Goal: Task Accomplishment & Management: Use online tool/utility

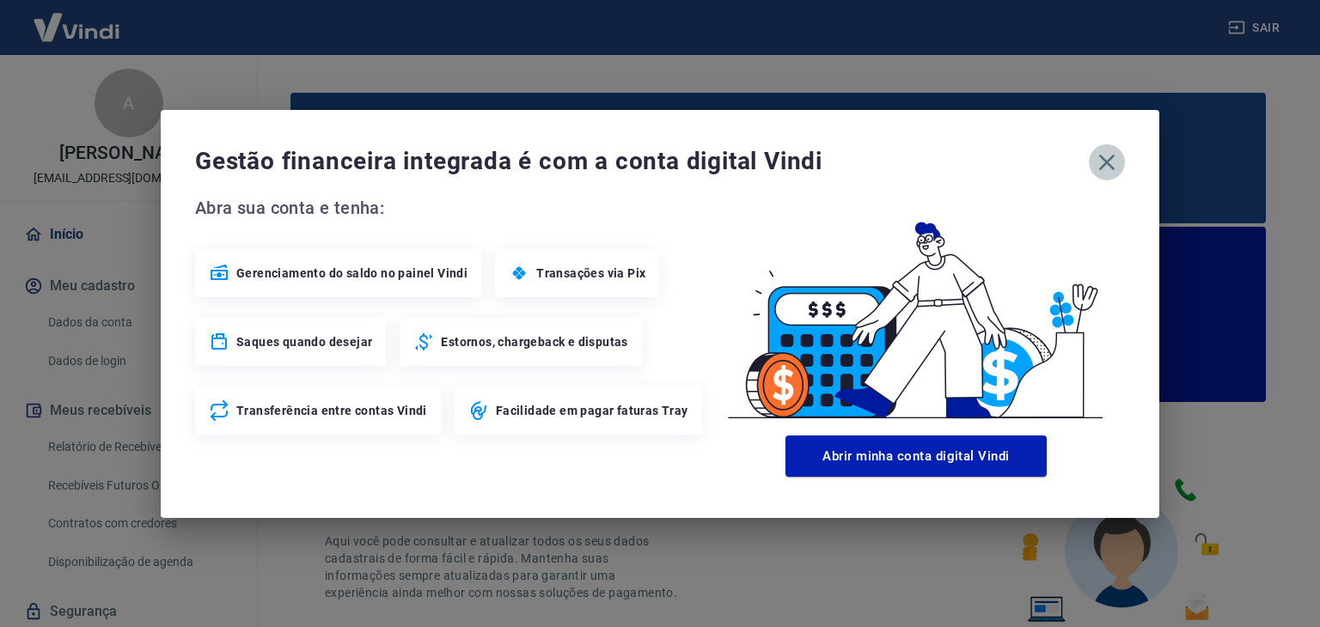
click at [1103, 162] on icon "button" at bounding box center [1106, 162] width 27 height 27
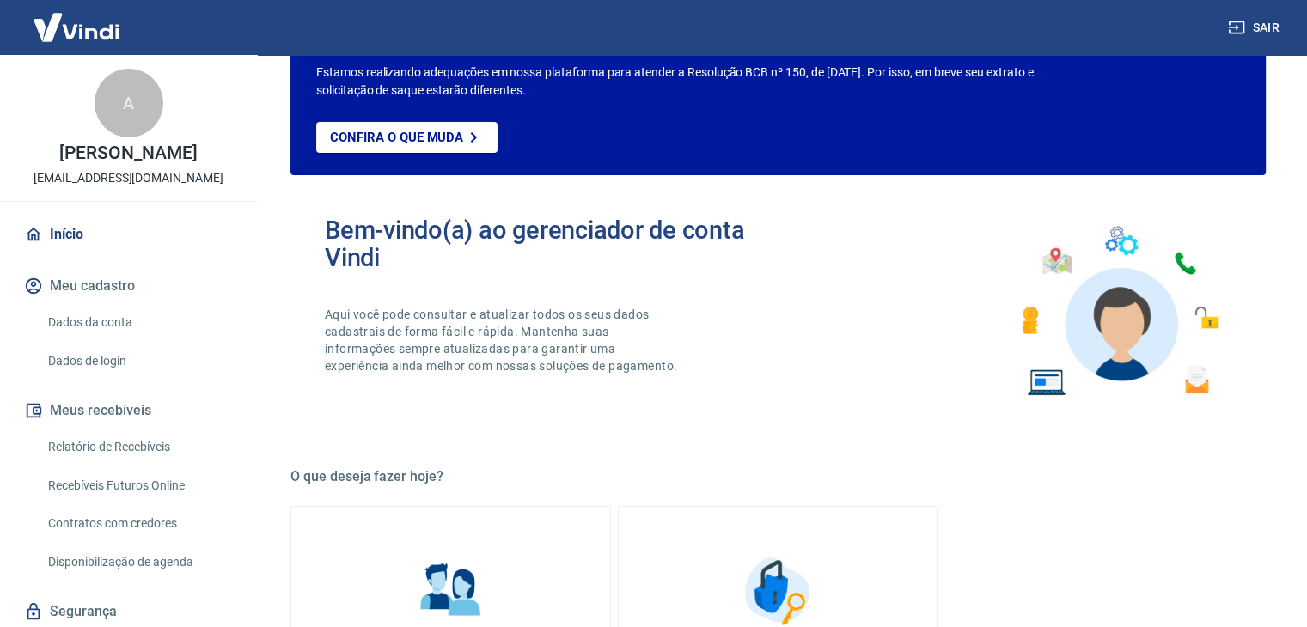
scroll to position [86, 0]
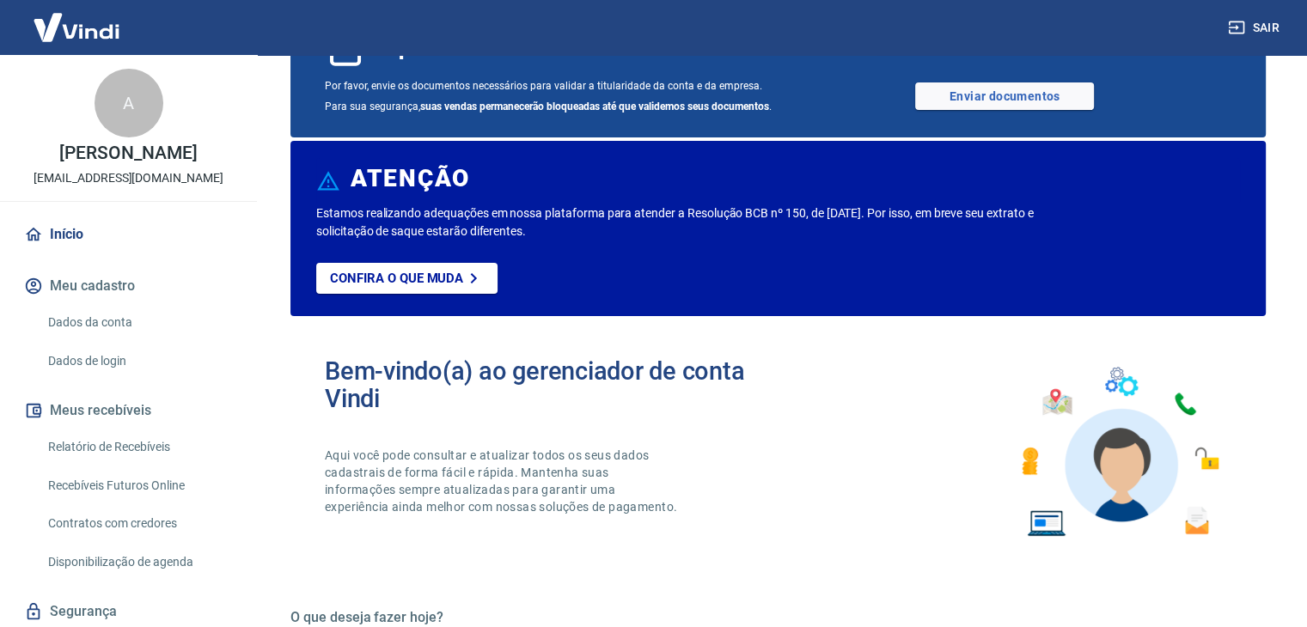
click at [79, 248] on link "Início" at bounding box center [129, 235] width 216 height 38
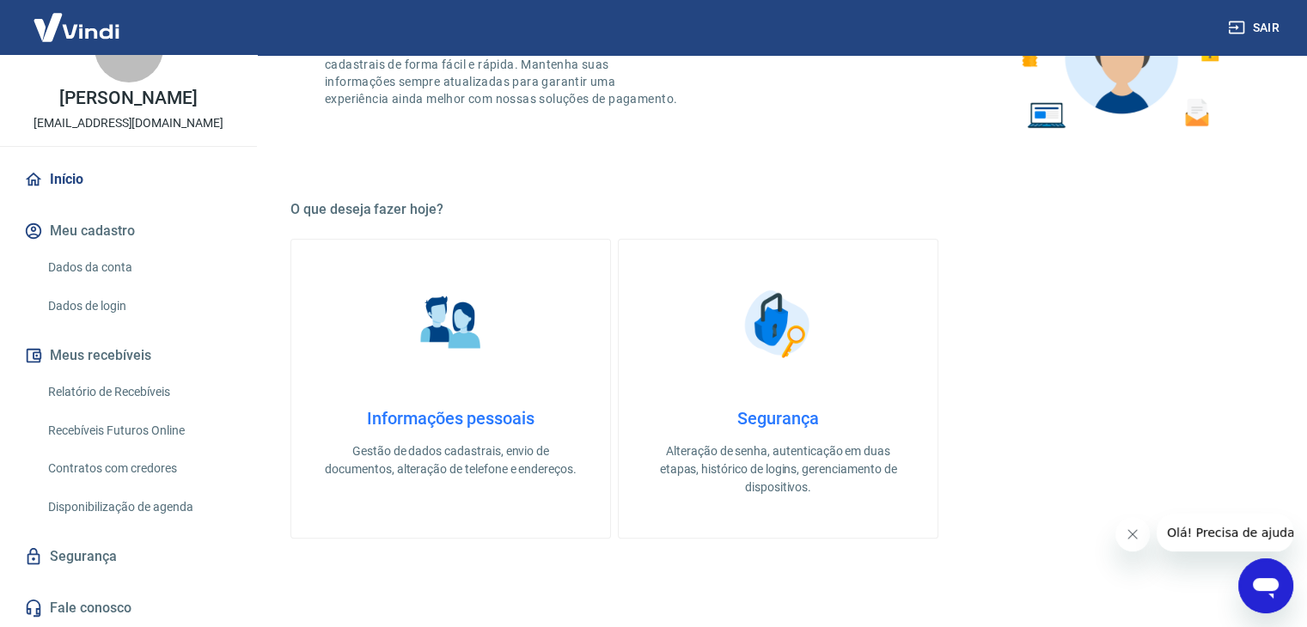
scroll to position [430, 0]
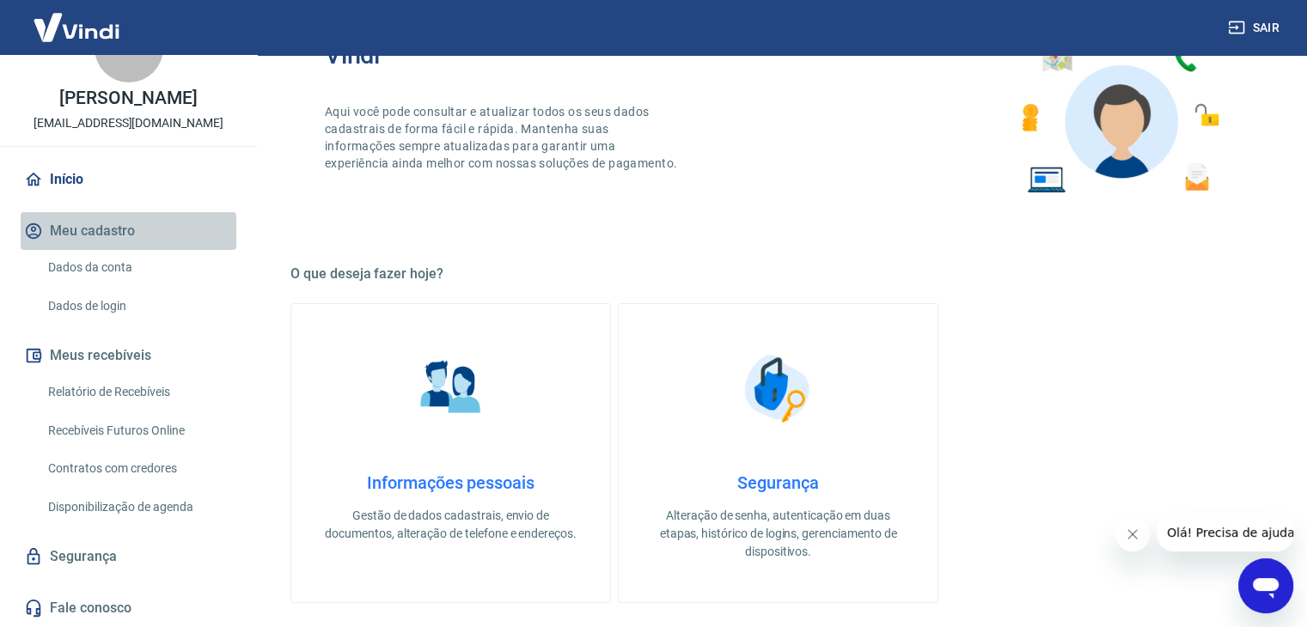
click at [175, 217] on button "Meu cadastro" at bounding box center [129, 231] width 216 height 38
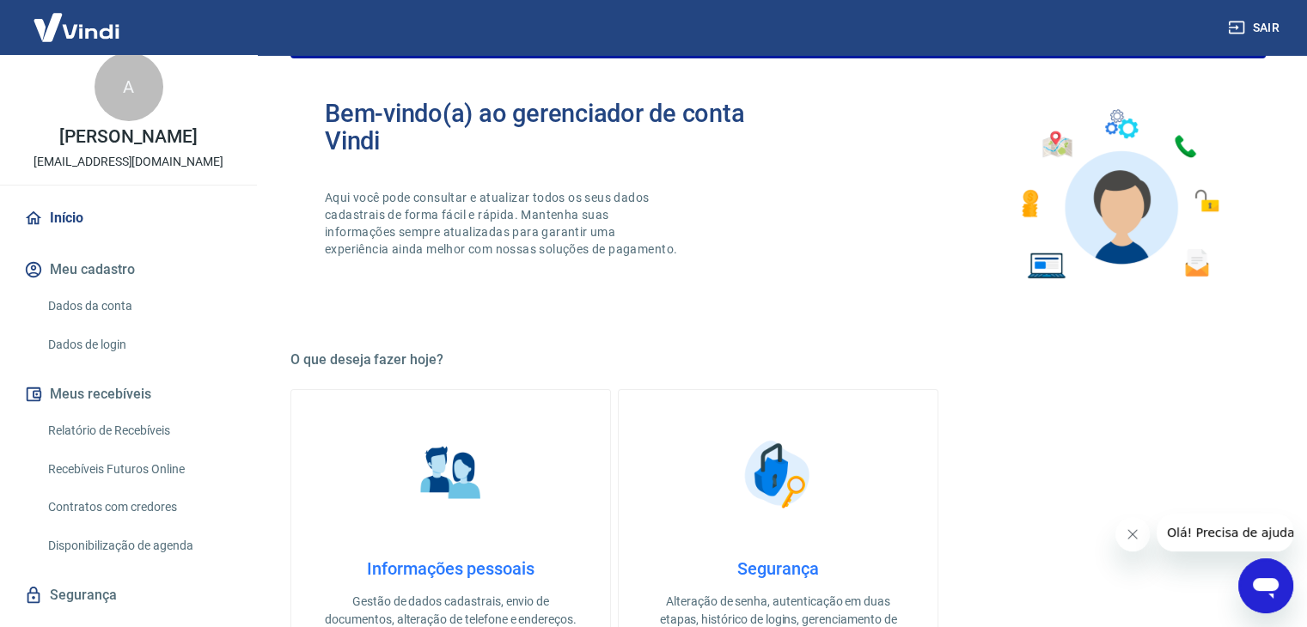
scroll to position [0, 0]
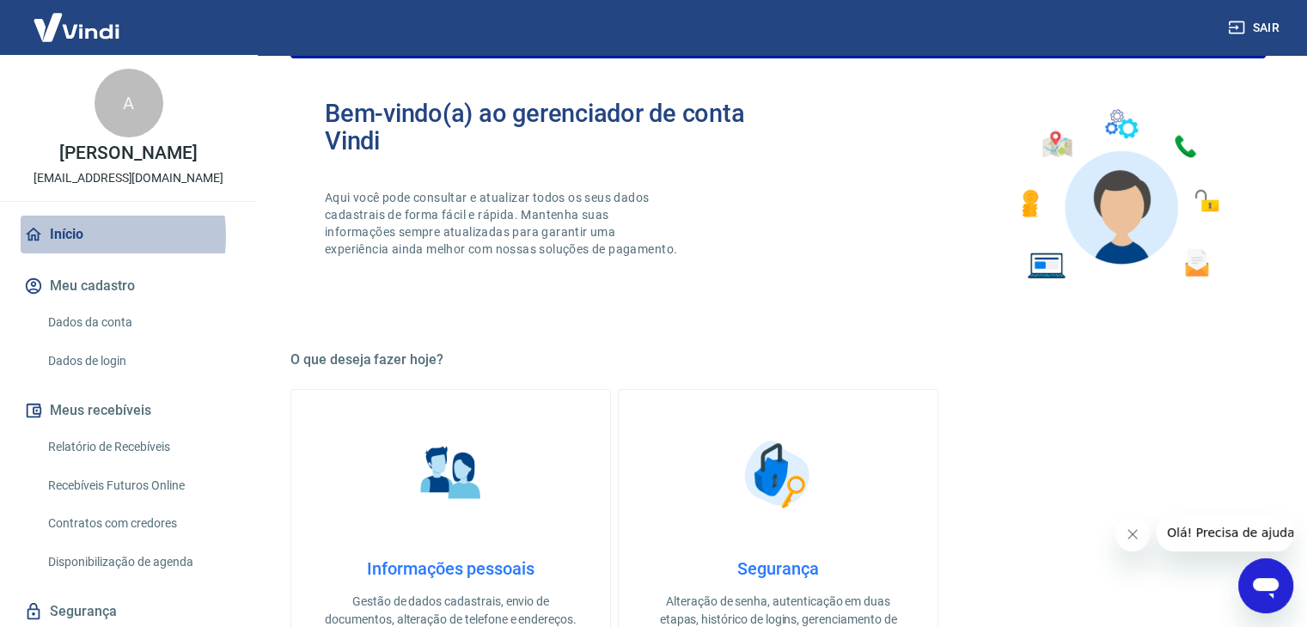
click at [70, 253] on link "Início" at bounding box center [129, 235] width 216 height 38
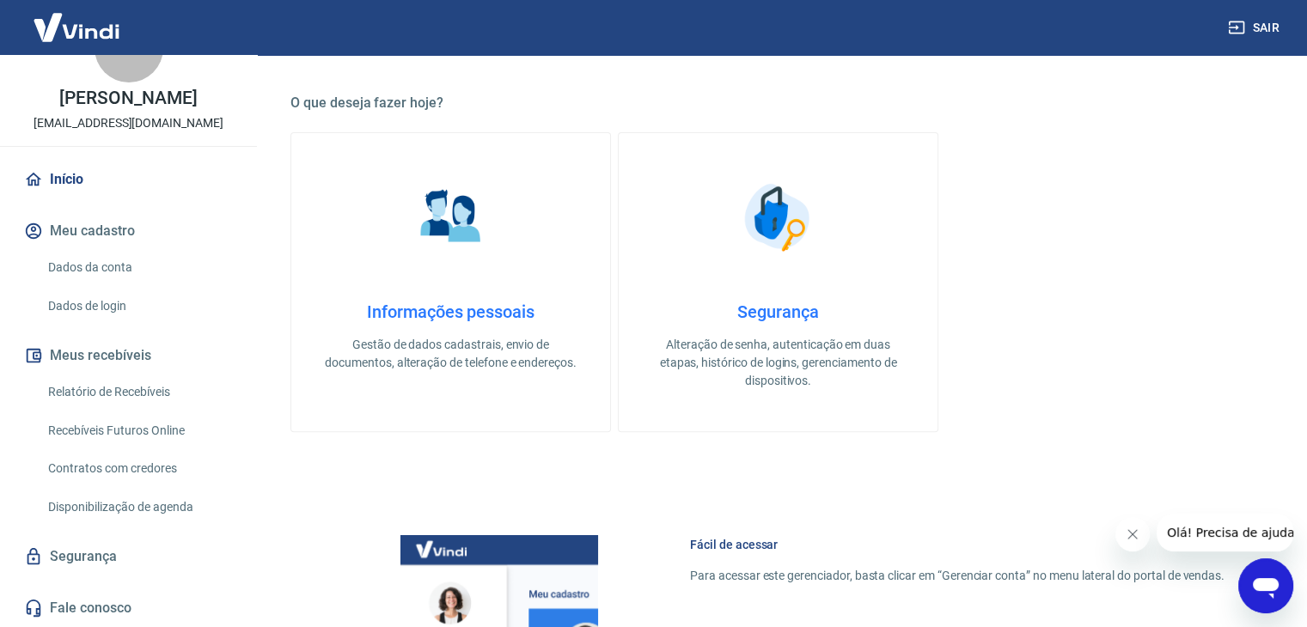
scroll to position [601, 0]
click at [129, 390] on link "Relatório de Recebíveis" at bounding box center [138, 392] width 195 height 35
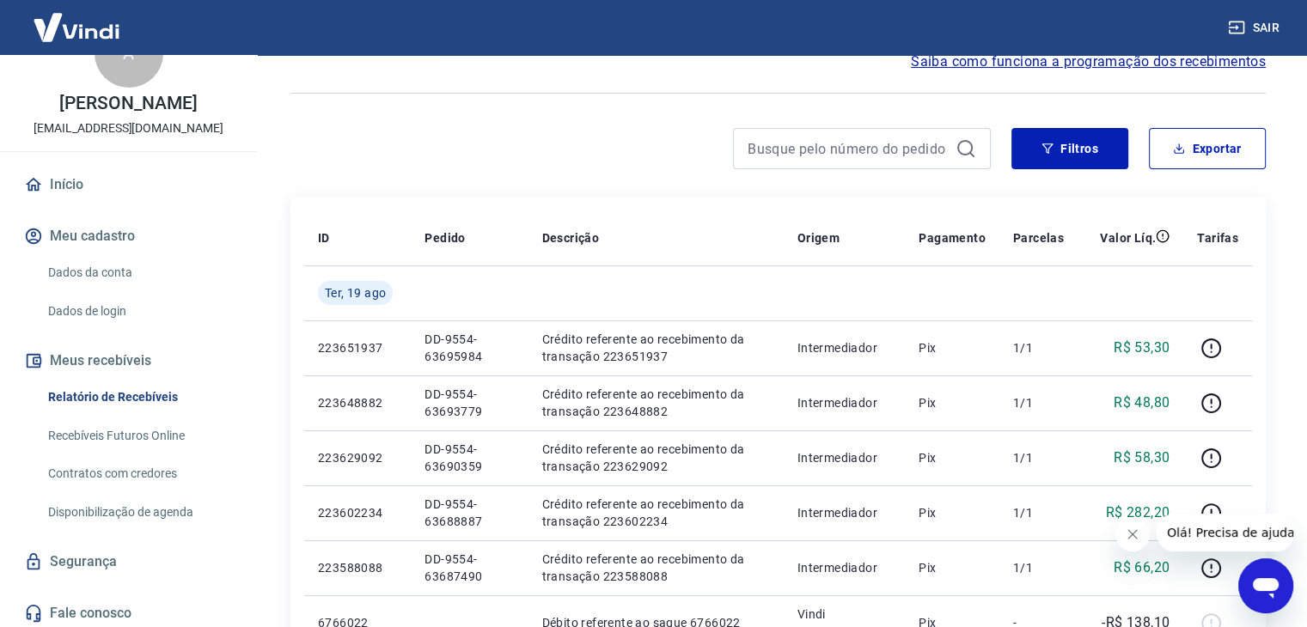
scroll to position [73, 0]
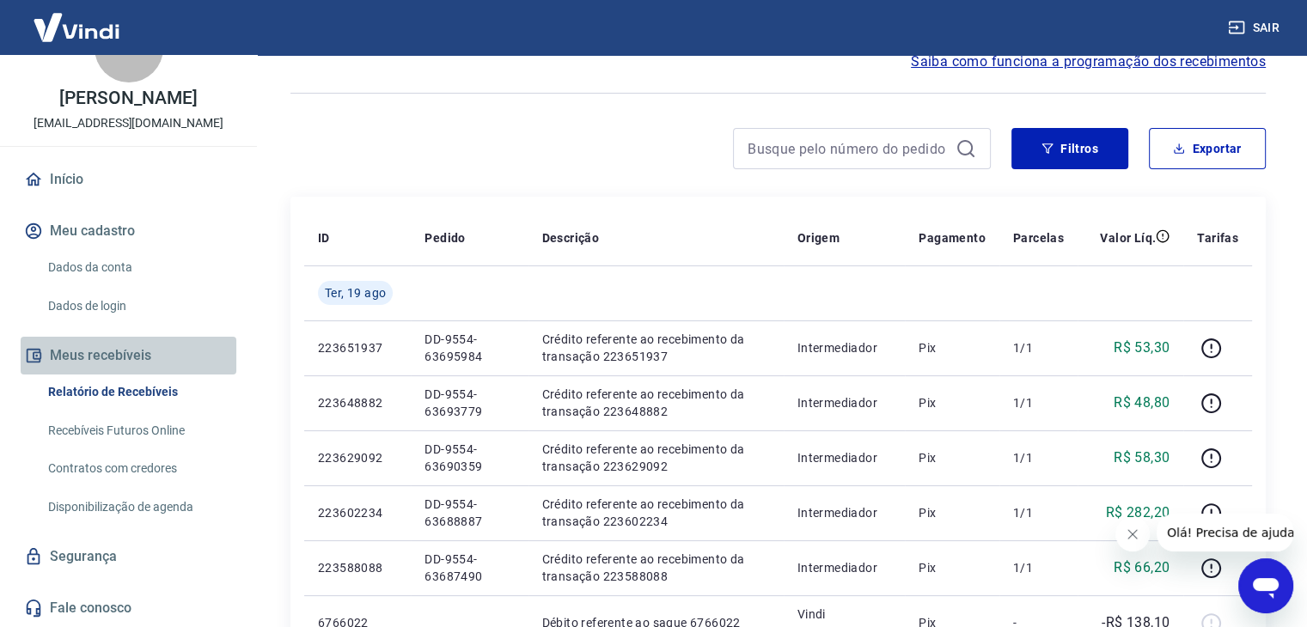
click at [131, 351] on button "Meus recebíveis" at bounding box center [129, 356] width 216 height 38
click at [131, 350] on button "Meus recebíveis" at bounding box center [129, 356] width 216 height 38
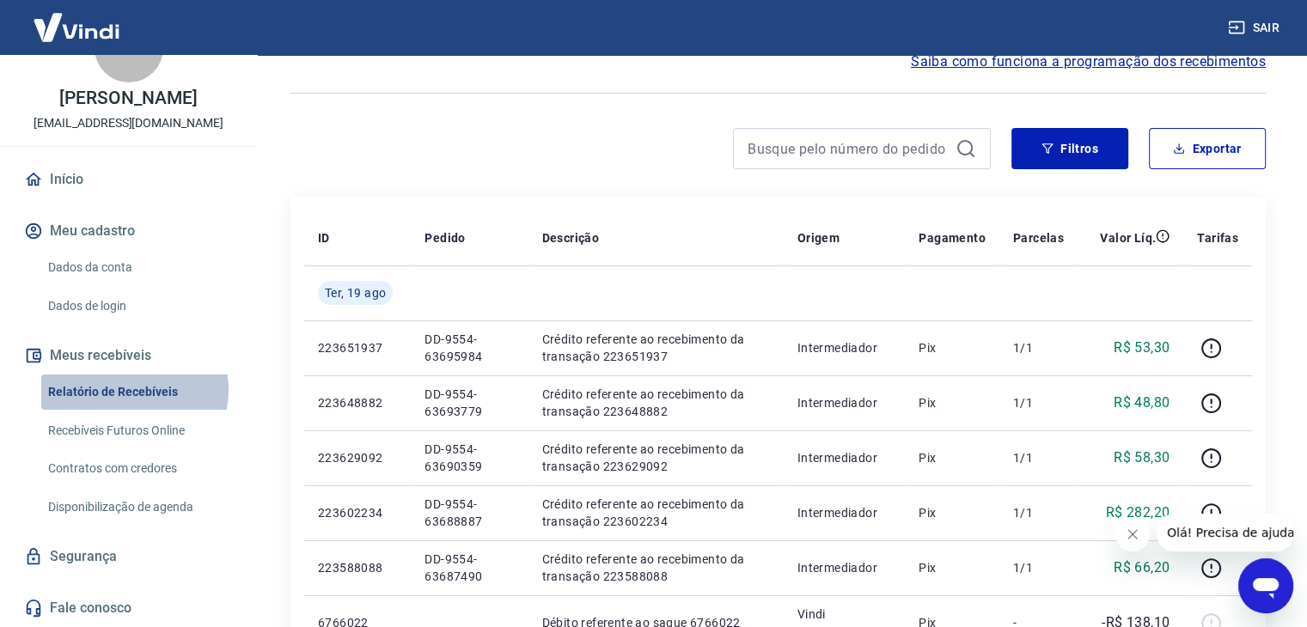
click at [133, 389] on link "Relatório de Recebíveis" at bounding box center [138, 392] width 195 height 35
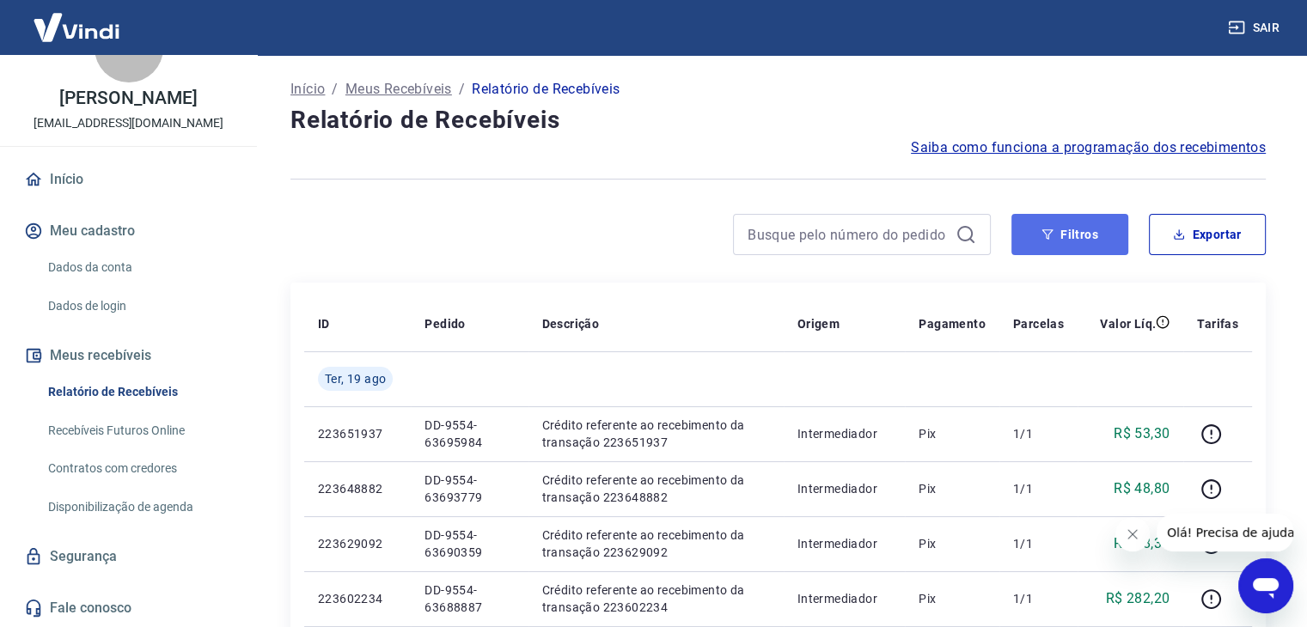
click at [1065, 228] on button "Filtros" at bounding box center [1069, 234] width 117 height 41
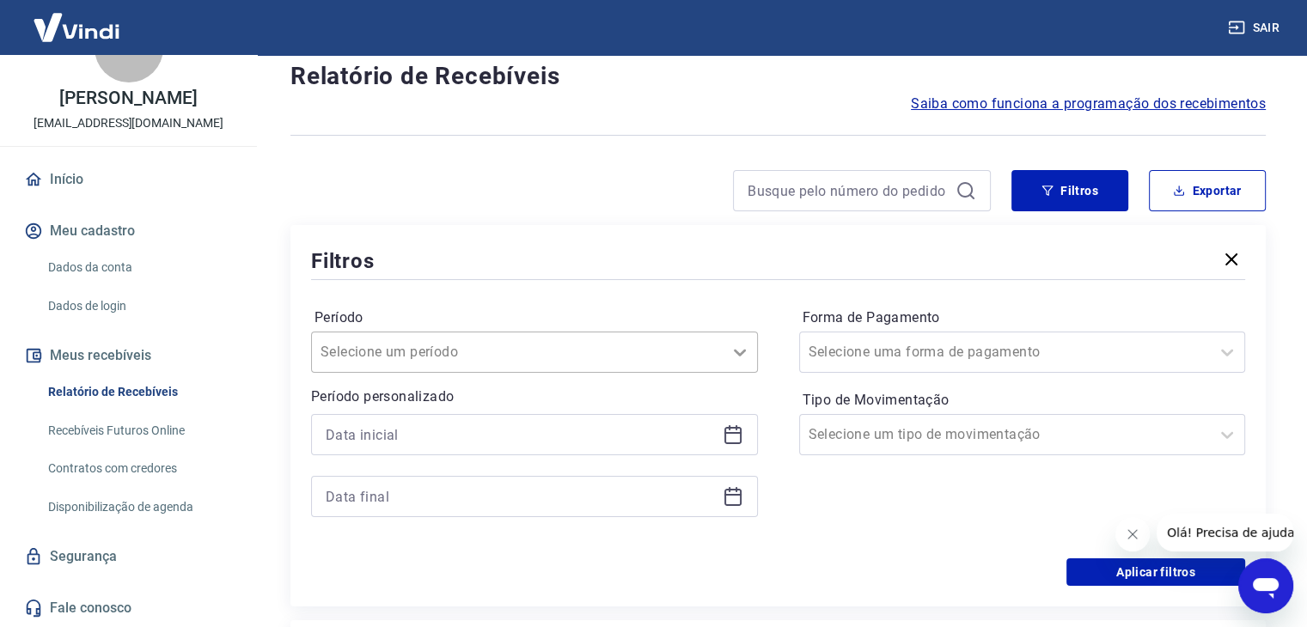
click at [739, 373] on div "Selecione um período" at bounding box center [534, 352] width 447 height 41
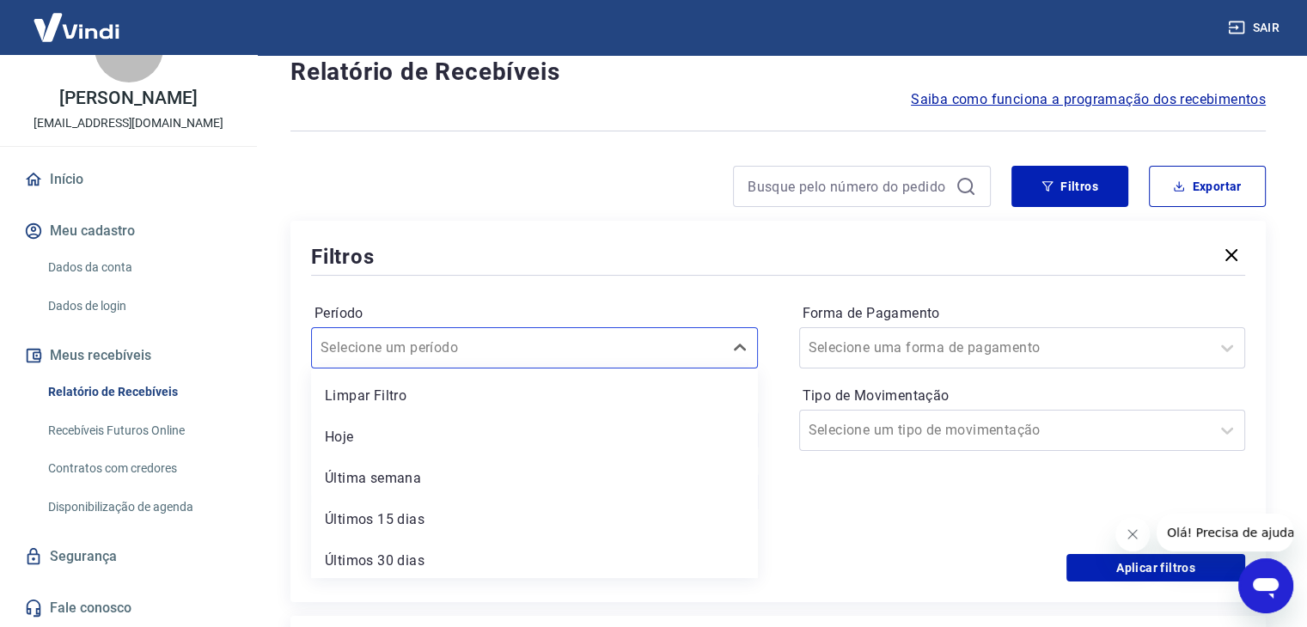
drag, startPoint x: 479, startPoint y: 396, endPoint x: 748, endPoint y: 547, distance: 308.5
click at [480, 396] on div "Limpar Filtro" at bounding box center [534, 396] width 447 height 34
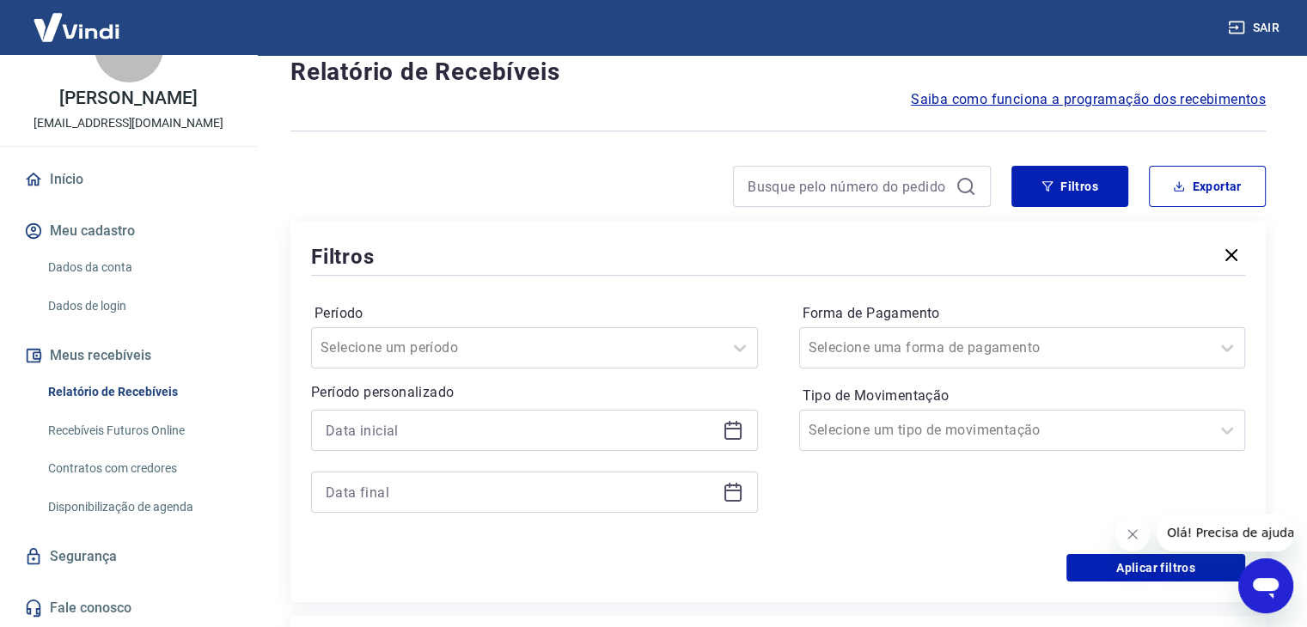
click at [735, 432] on icon at bounding box center [733, 430] width 21 height 21
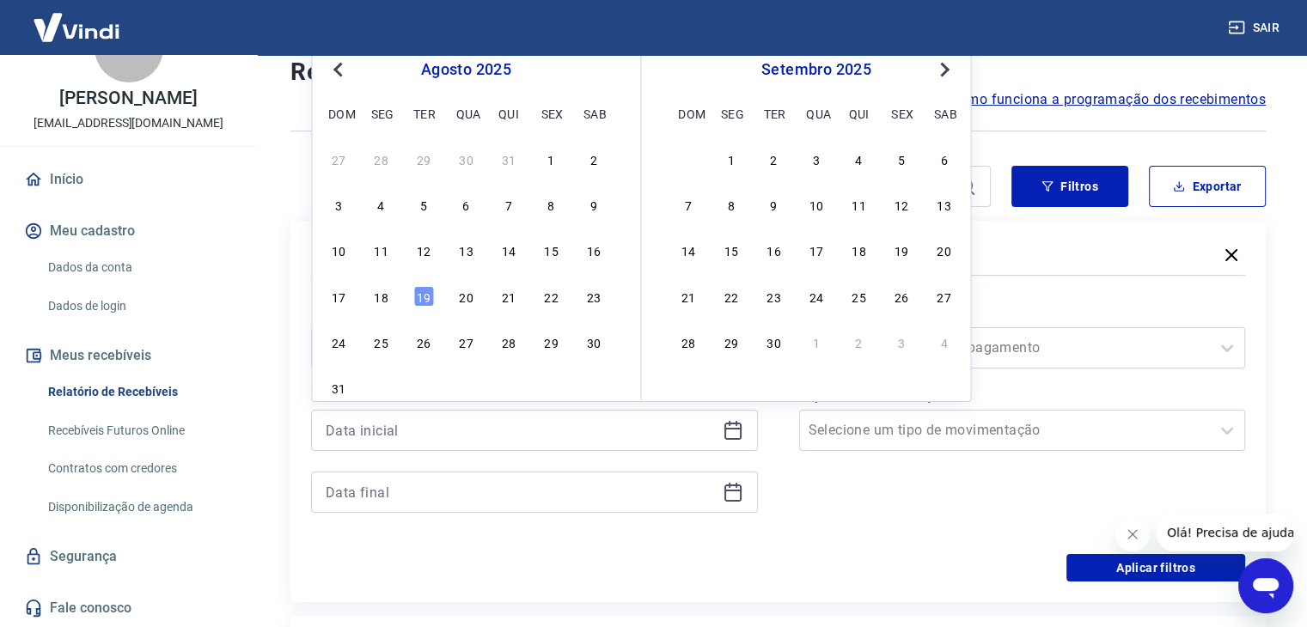
click at [339, 70] on span "Previous Month" at bounding box center [339, 69] width 0 height 20
click at [339, 69] on span "Previous Month" at bounding box center [339, 69] width 0 height 20
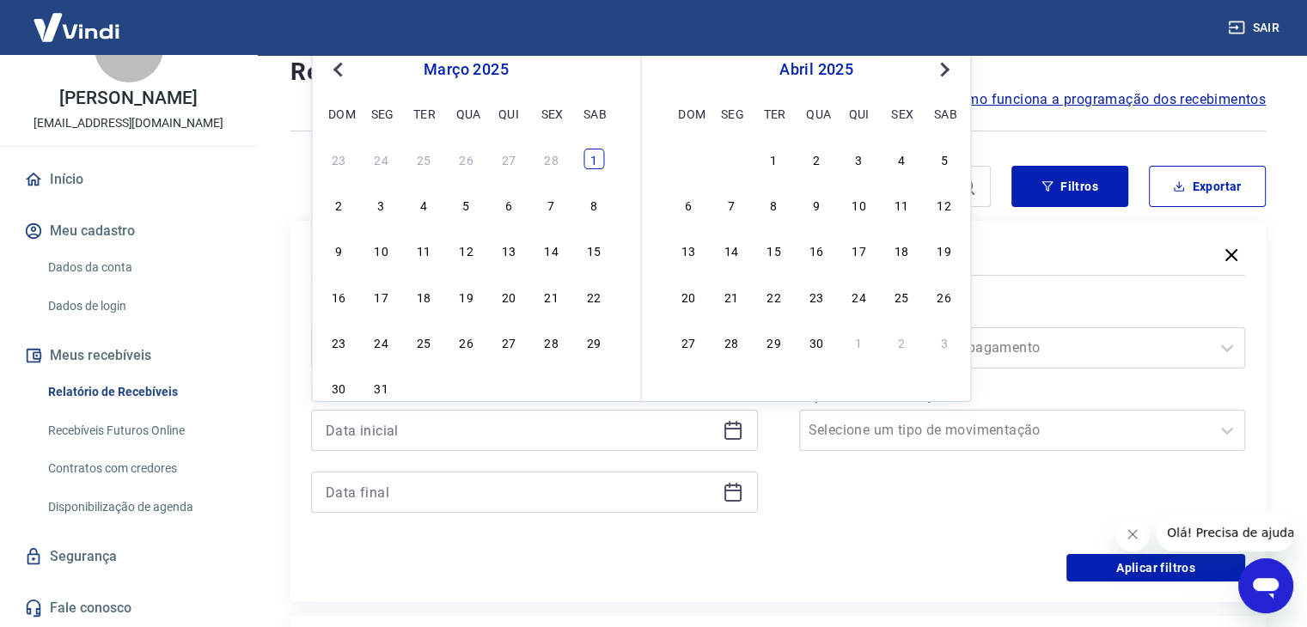
click at [592, 156] on div "1" at bounding box center [593, 159] width 21 height 21
type input "[DATE]"
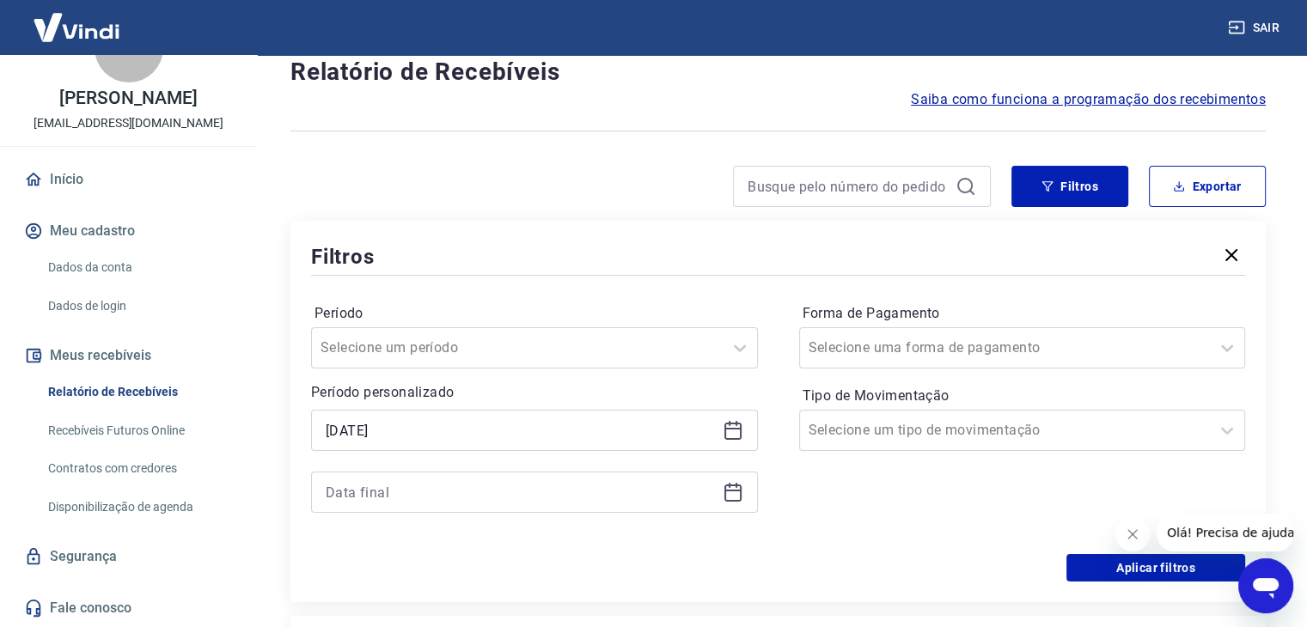
click at [725, 496] on icon at bounding box center [732, 493] width 17 height 17
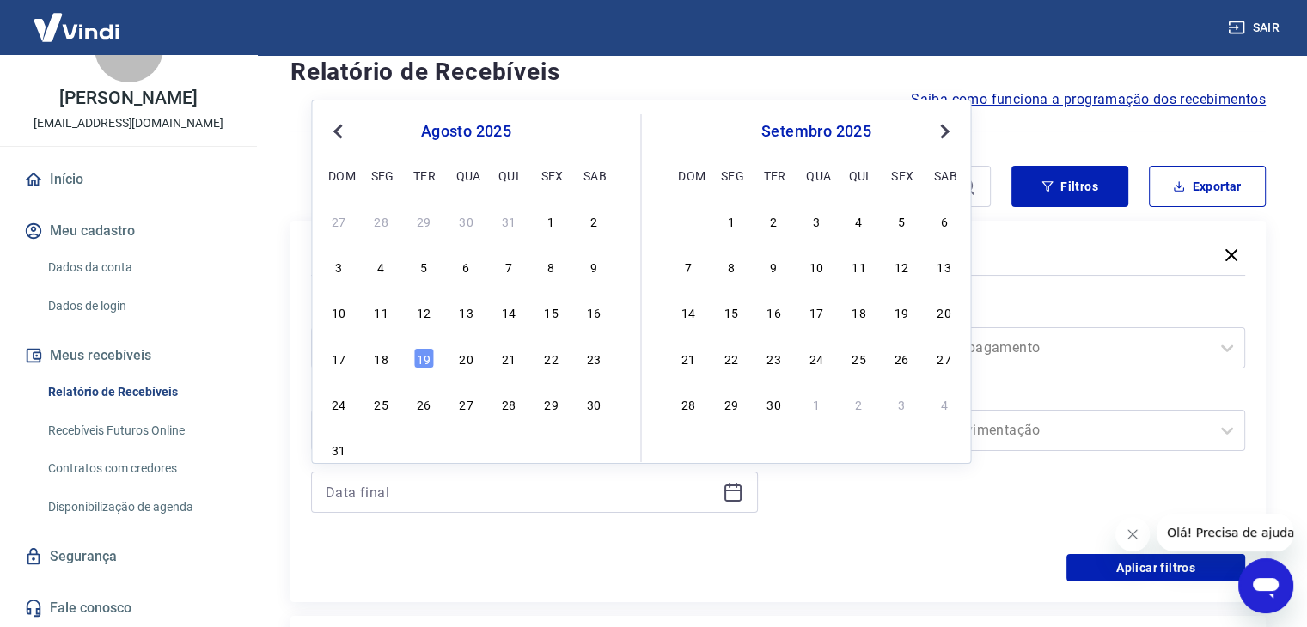
click at [339, 126] on span "Previous Month" at bounding box center [339, 131] width 0 height 20
click at [334, 123] on button "Previous Month" at bounding box center [337, 131] width 21 height 21
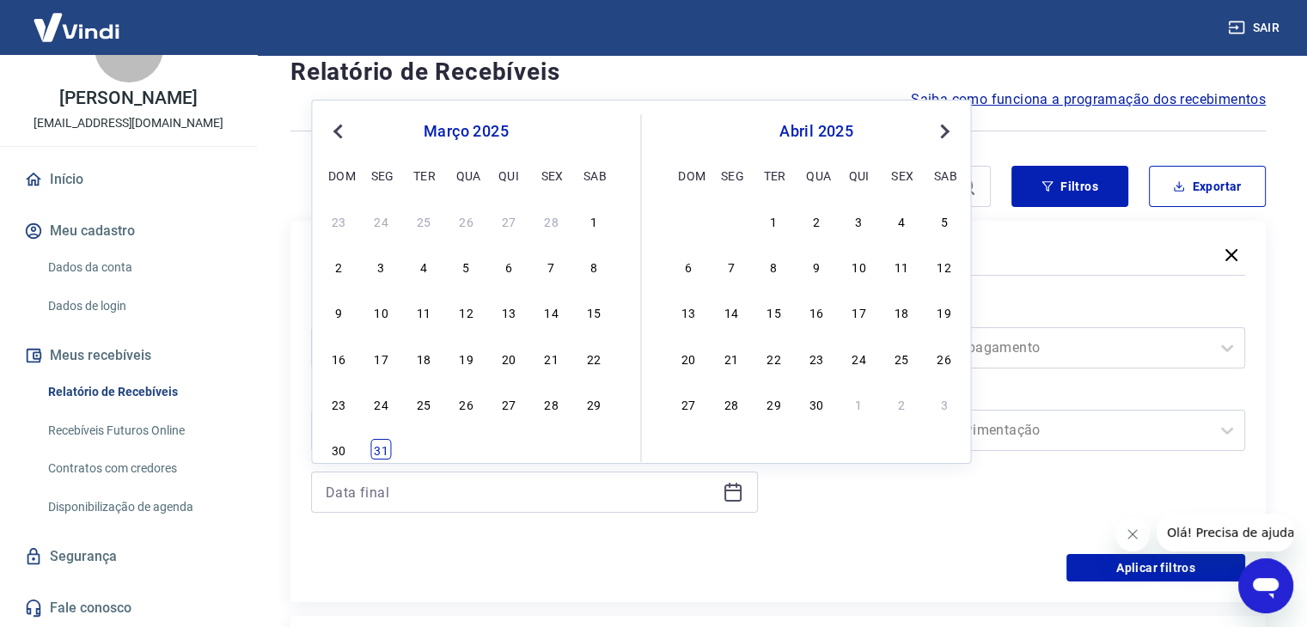
click at [383, 448] on div "31" at bounding box center [381, 449] width 21 height 21
type input "[DATE]"
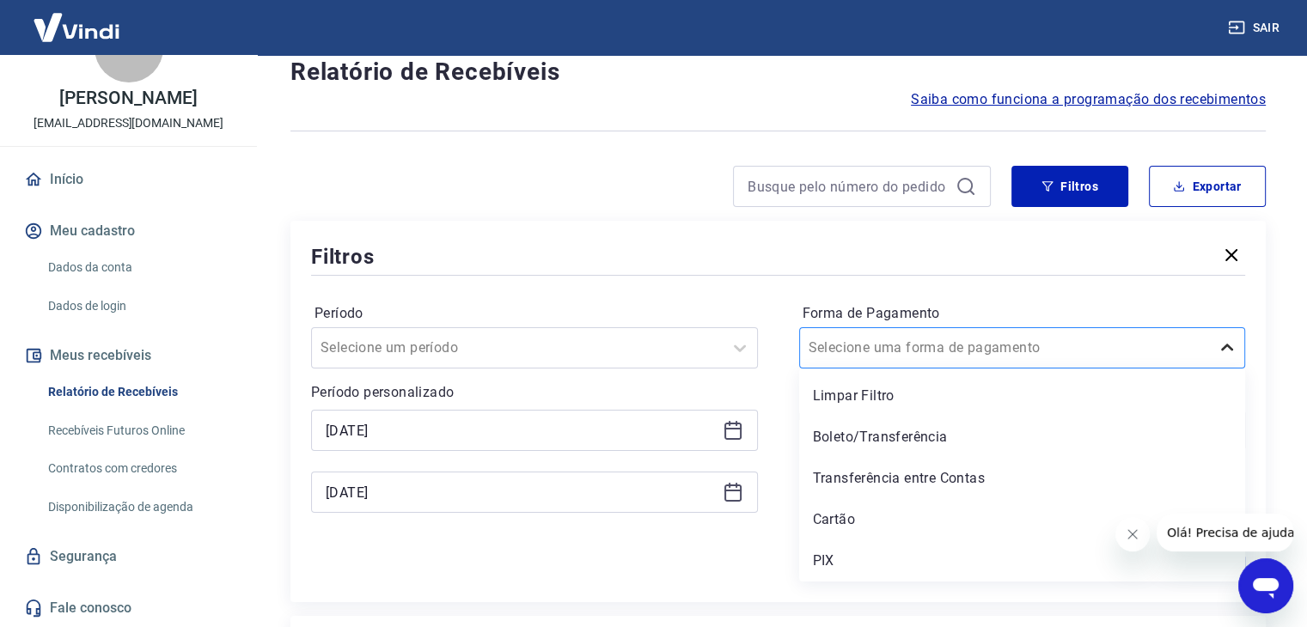
click at [1230, 348] on icon at bounding box center [1227, 347] width 12 height 7
click at [1156, 406] on div "Limpar Filtro" at bounding box center [1022, 396] width 447 height 34
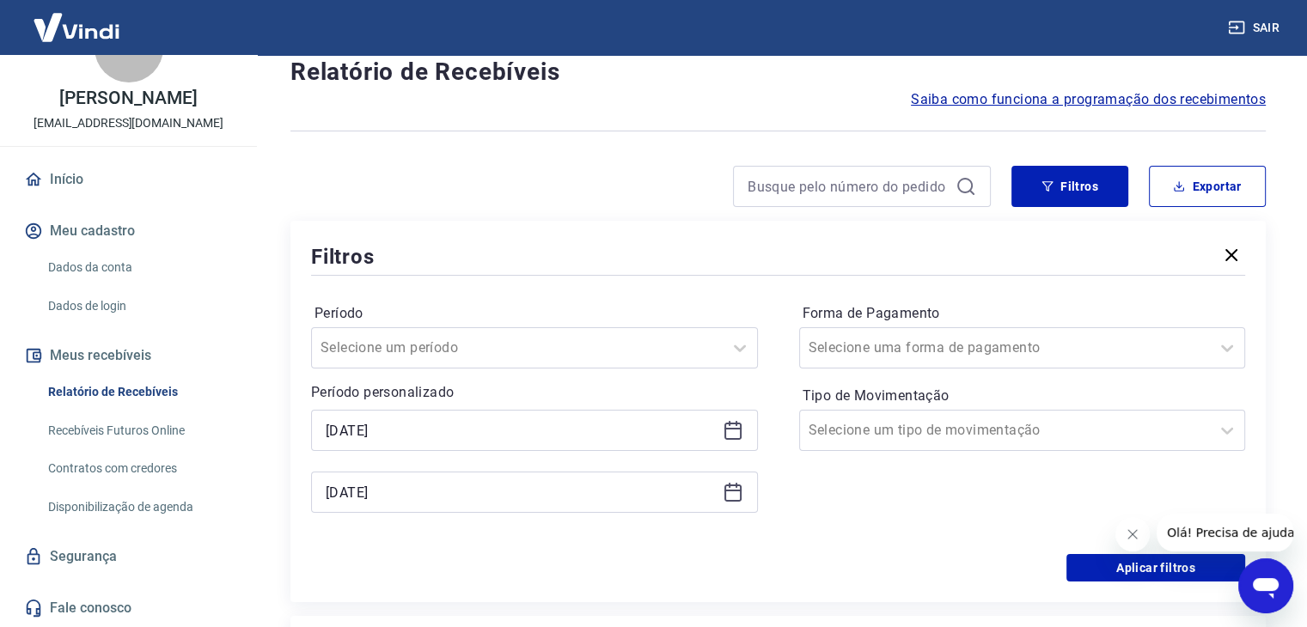
click at [1229, 431] on icon at bounding box center [1227, 431] width 12 height 7
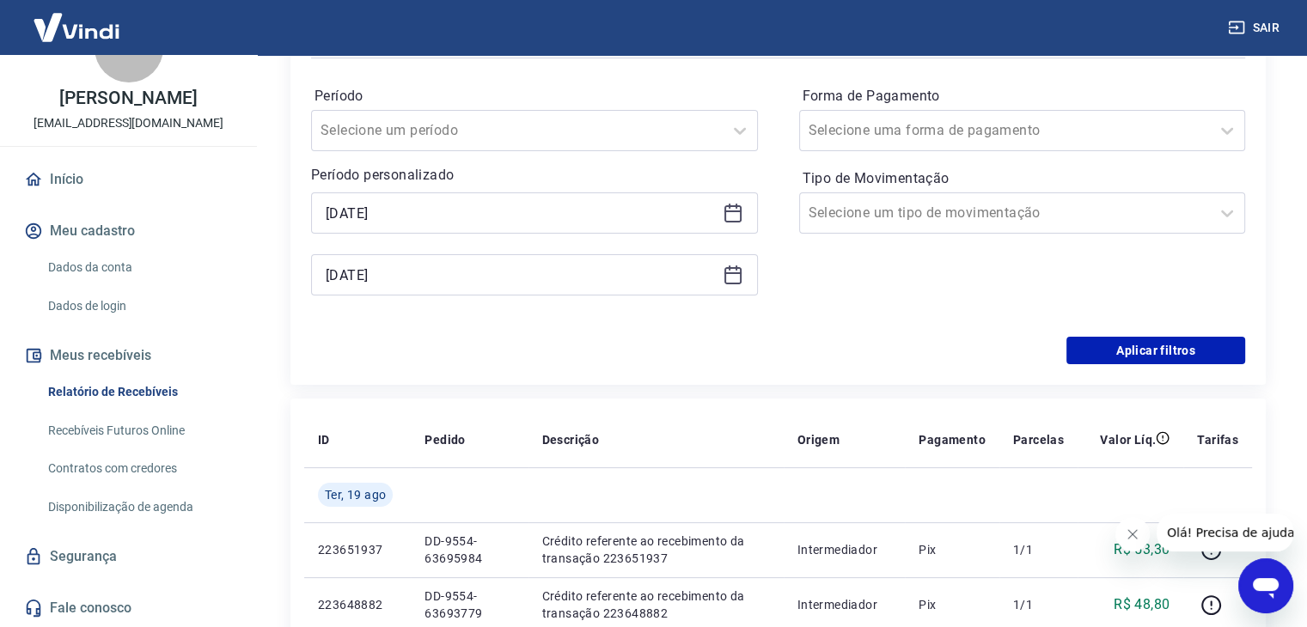
scroll to position [306, 0]
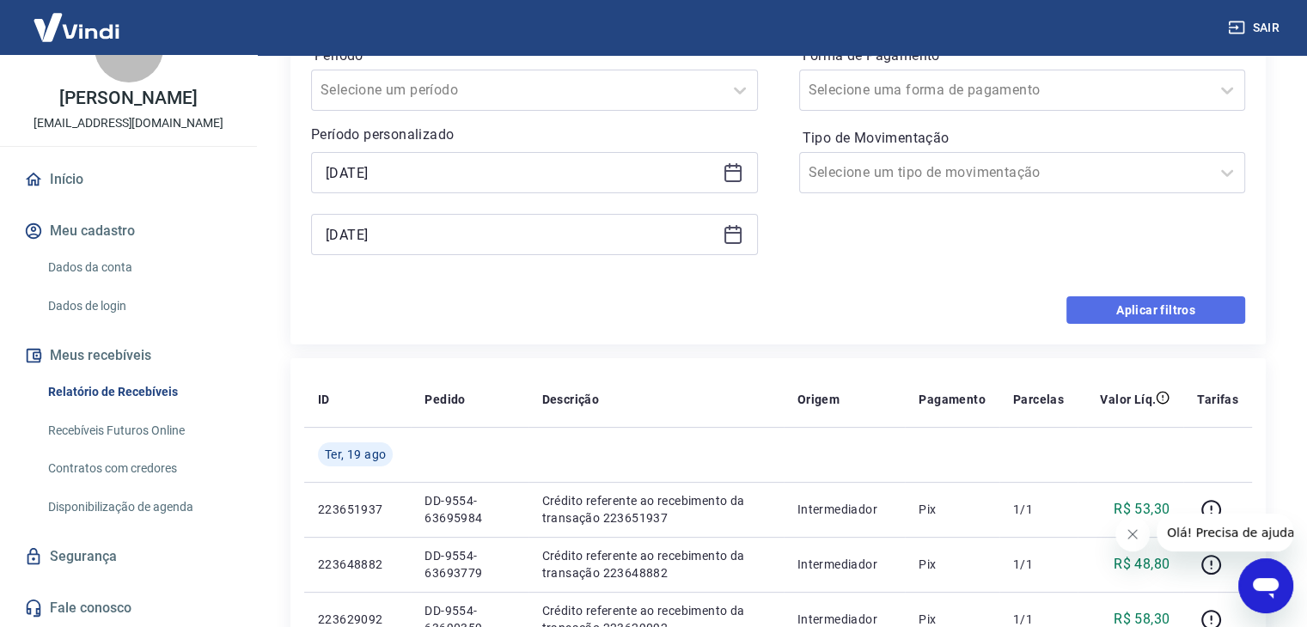
click at [1132, 311] on button "Aplicar filtros" at bounding box center [1155, 309] width 179 height 27
